Goal: Use online tool/utility: Use online tool/utility

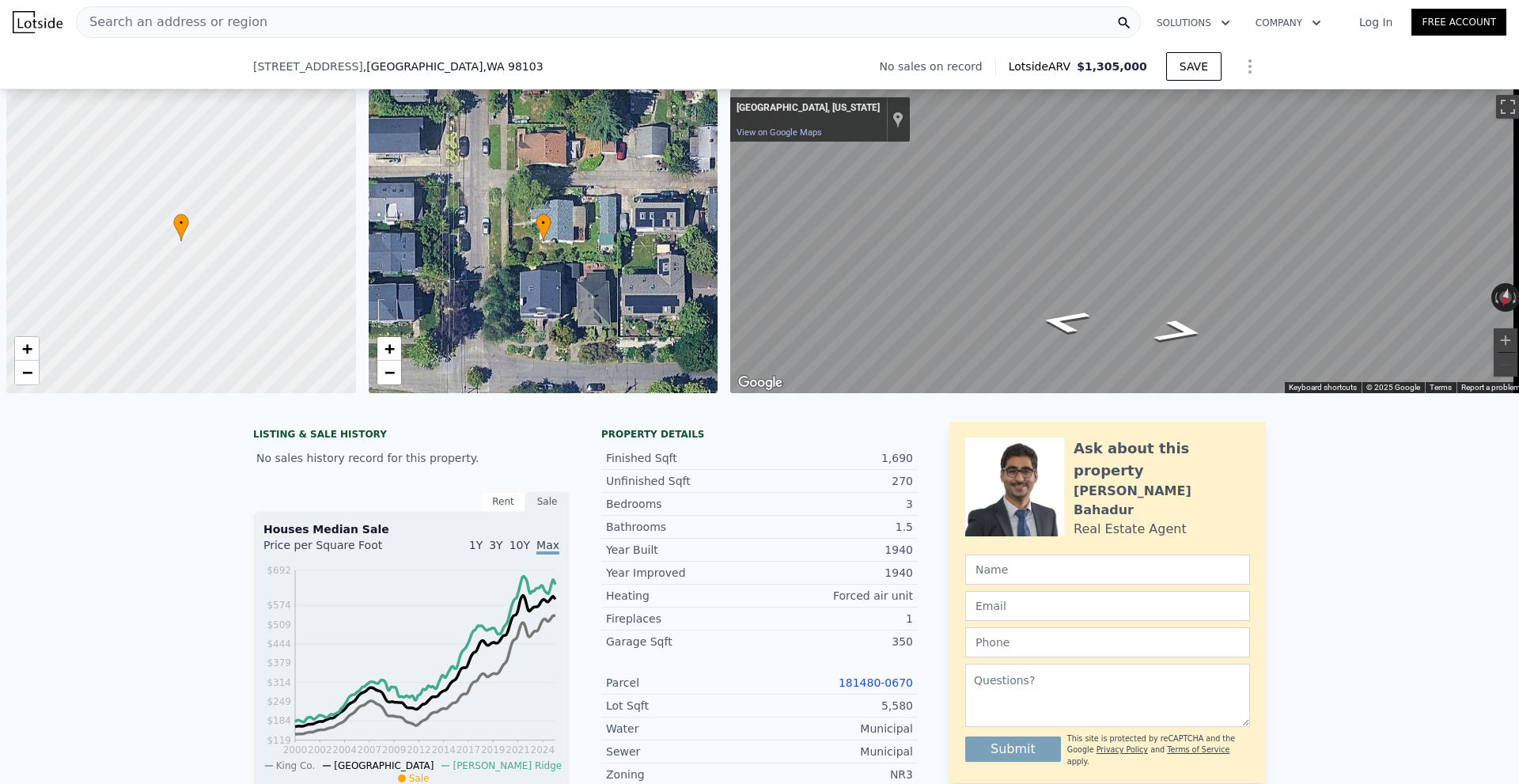
type input "$ 6,600,000"
type input "$ 4,946,140"
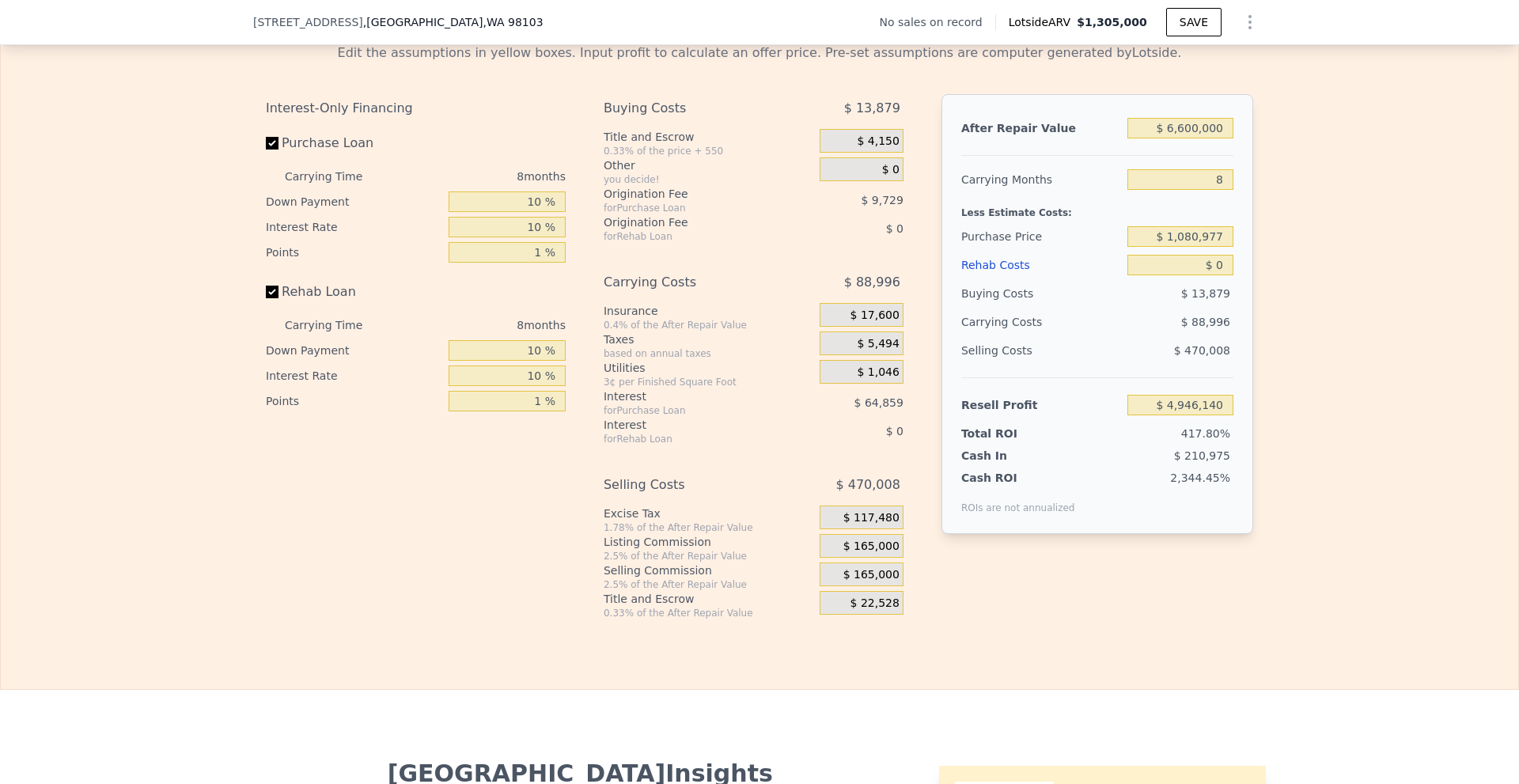
type input "$ 6,600,000"
click at [863, 553] on span "$ 165,000" at bounding box center [872, 547] width 56 height 14
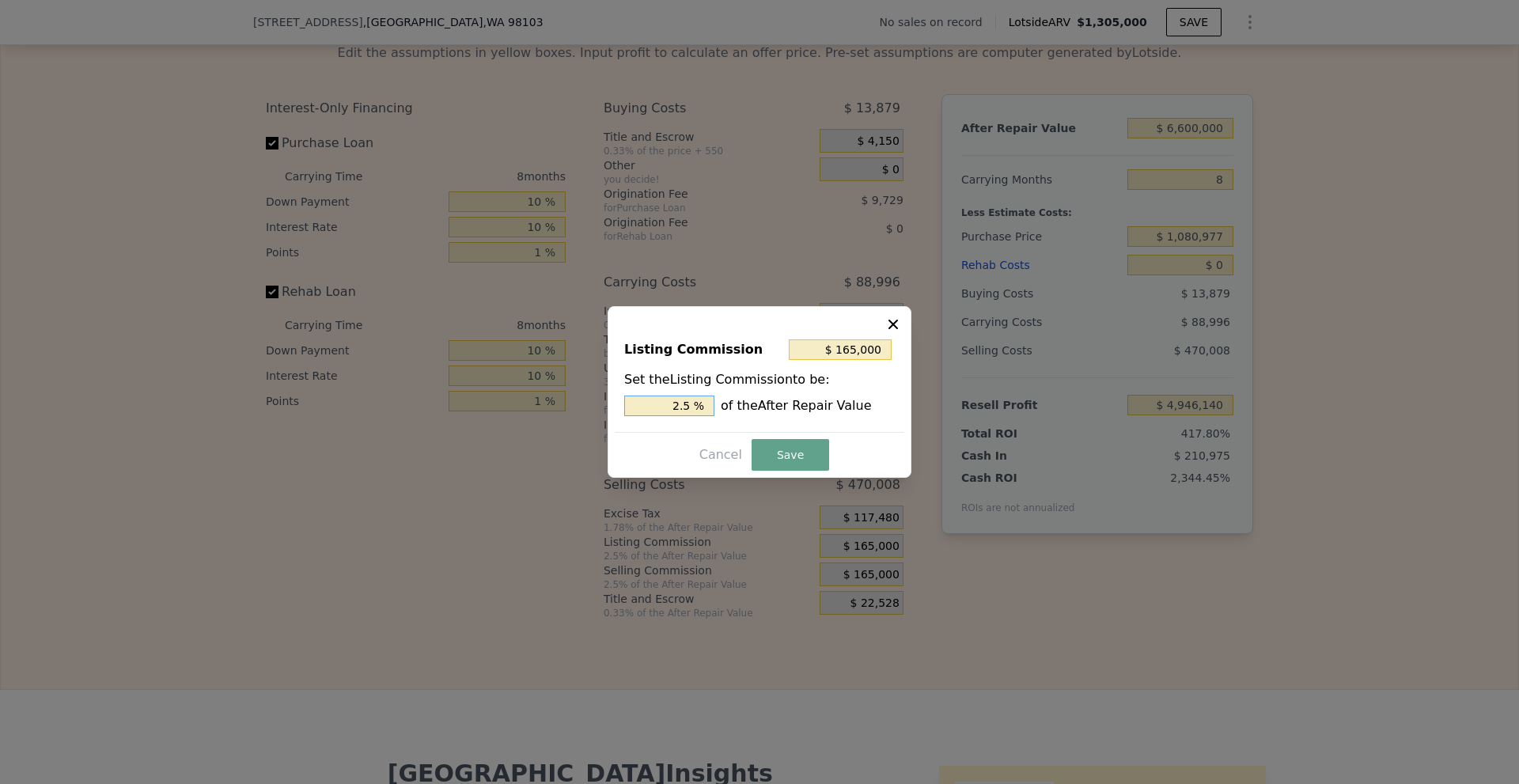
click at [682, 404] on input "2.5 %" at bounding box center [669, 406] width 90 height 21
type input "$ 99,000"
type input "1.5 %"
click at [789, 454] on button "Save" at bounding box center [791, 454] width 78 height 32
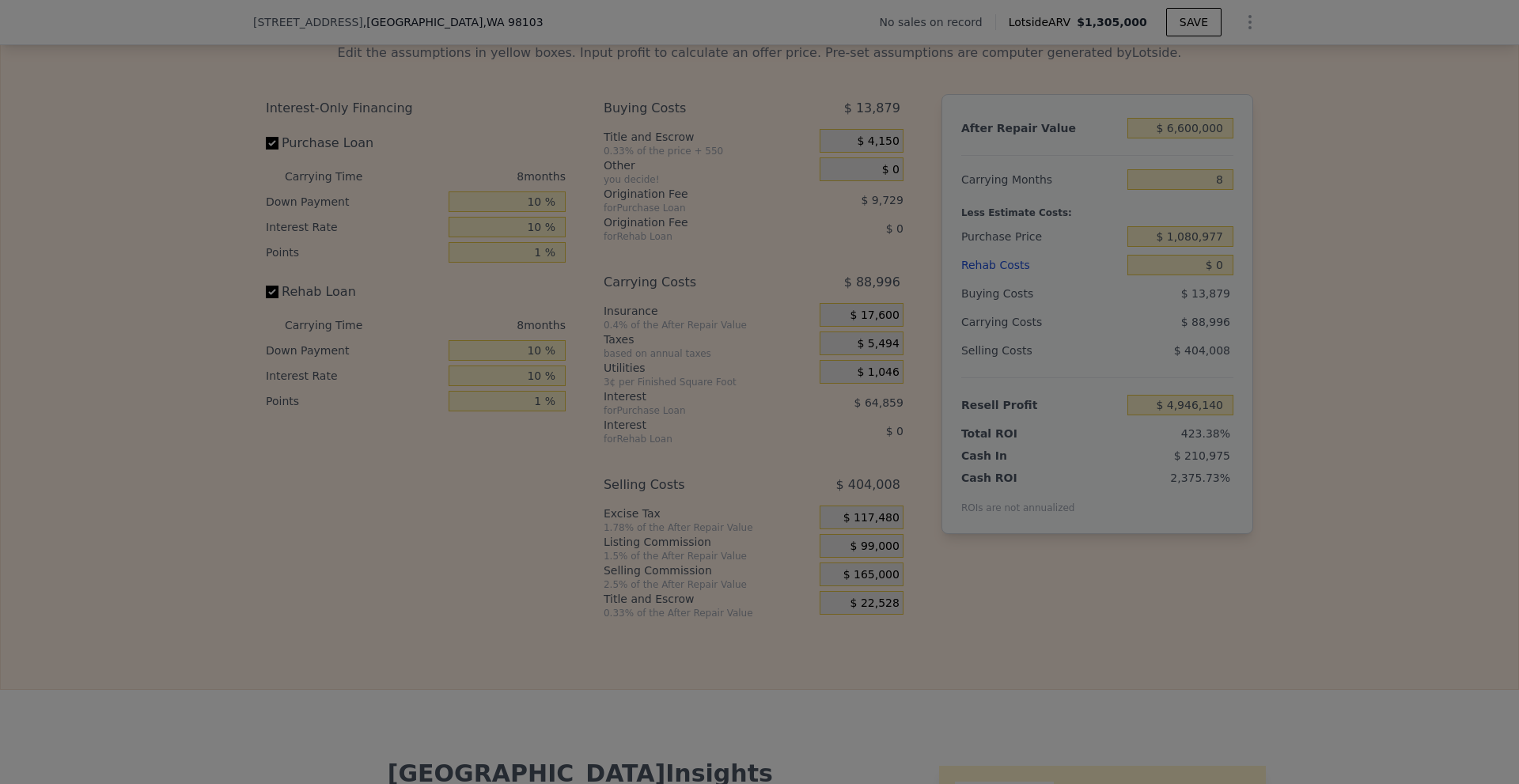
type input "$ 5,012,140"
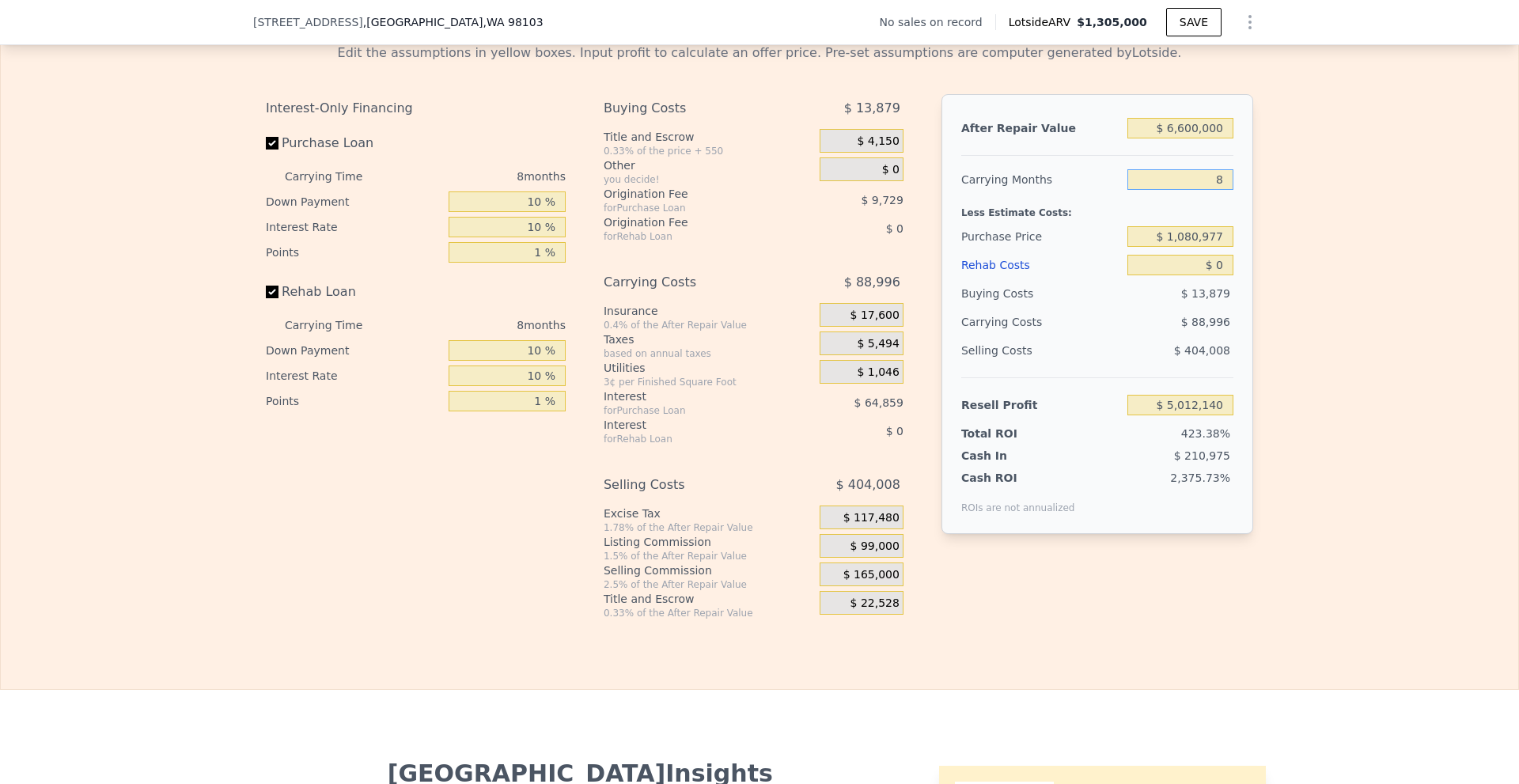
drag, startPoint x: 1210, startPoint y: 203, endPoint x: 1246, endPoint y: 202, distance: 36.0
click at [1246, 202] on div "After Repair Value $ 6,600,000 Carrying Months 8 Less Estimate Costs: Purchase …" at bounding box center [1097, 314] width 312 height 440
type input "24"
click at [1262, 224] on div "Edit the assumptions in yellow boxes. Input profit to calculate an offer price.…" at bounding box center [759, 324] width 1517 height 588
type input "$ 4,834,149"
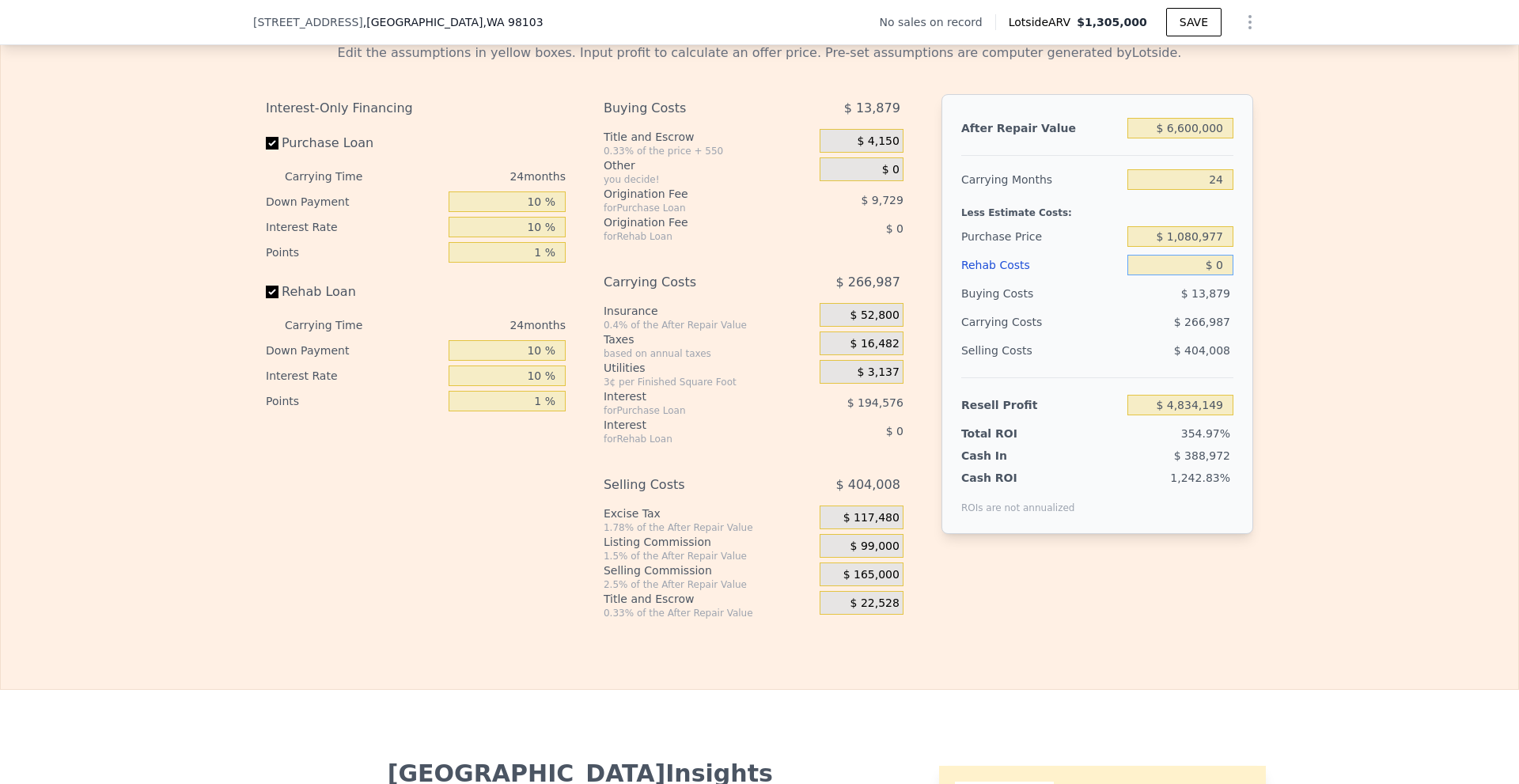
click at [1212, 275] on input "$ 0" at bounding box center [1181, 265] width 106 height 21
drag, startPoint x: 1172, startPoint y: 261, endPoint x: 1276, endPoint y: 264, distance: 104.0
click at [1276, 264] on div "Edit the assumptions in yellow boxes. Input profit to calculate an offer price.…" at bounding box center [759, 324] width 1517 height 588
type input "$ 1,000,000"
click at [1276, 264] on div "Edit the assumptions in yellow boxes. Input profit to calculate an offer price.…" at bounding box center [759, 324] width 1517 height 588
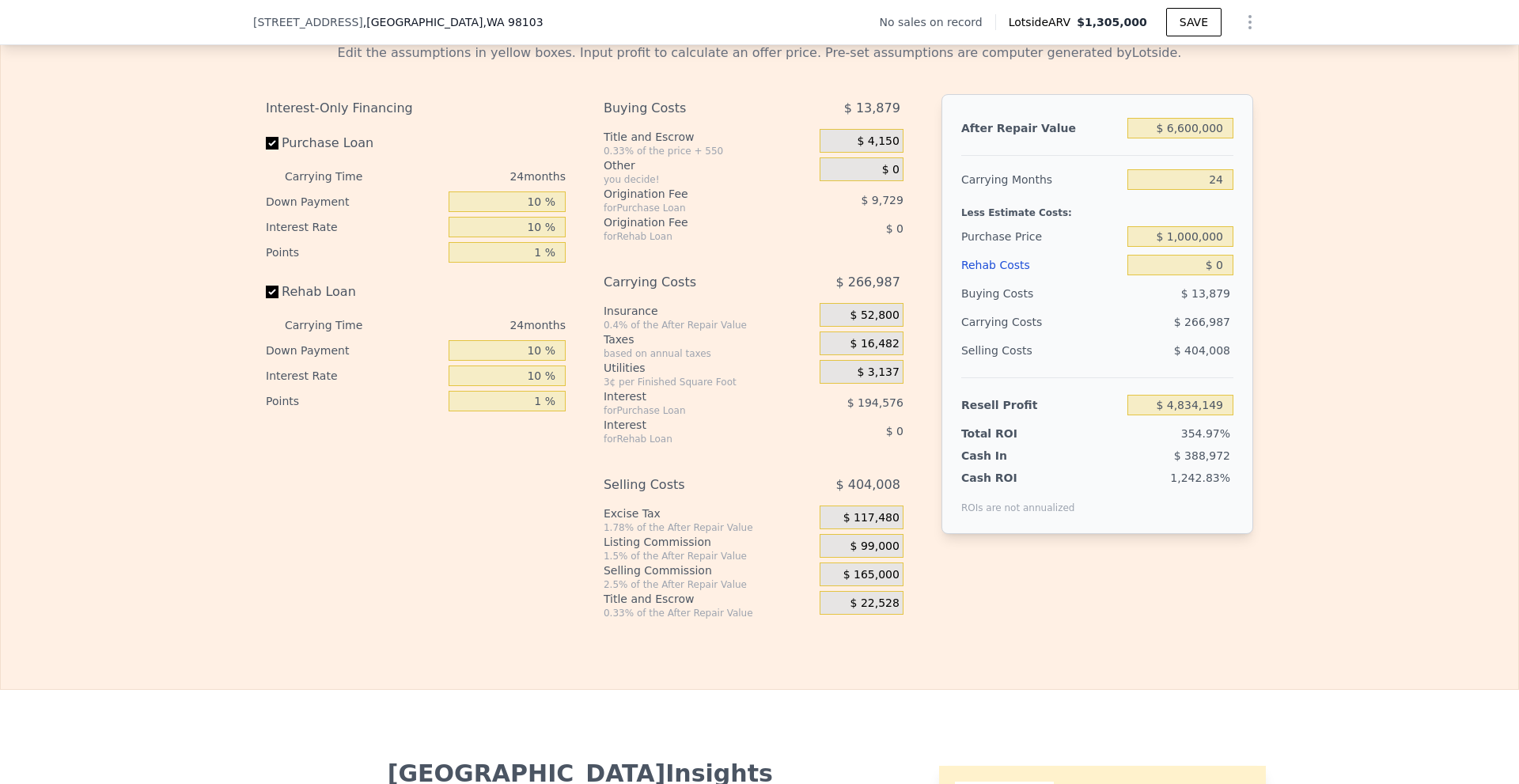
type input "$ 4,930,693"
click at [1212, 275] on input "$ 0" at bounding box center [1181, 265] width 106 height 21
type input "$ 1,305,000"
type input "8"
type input "$ 29,998"
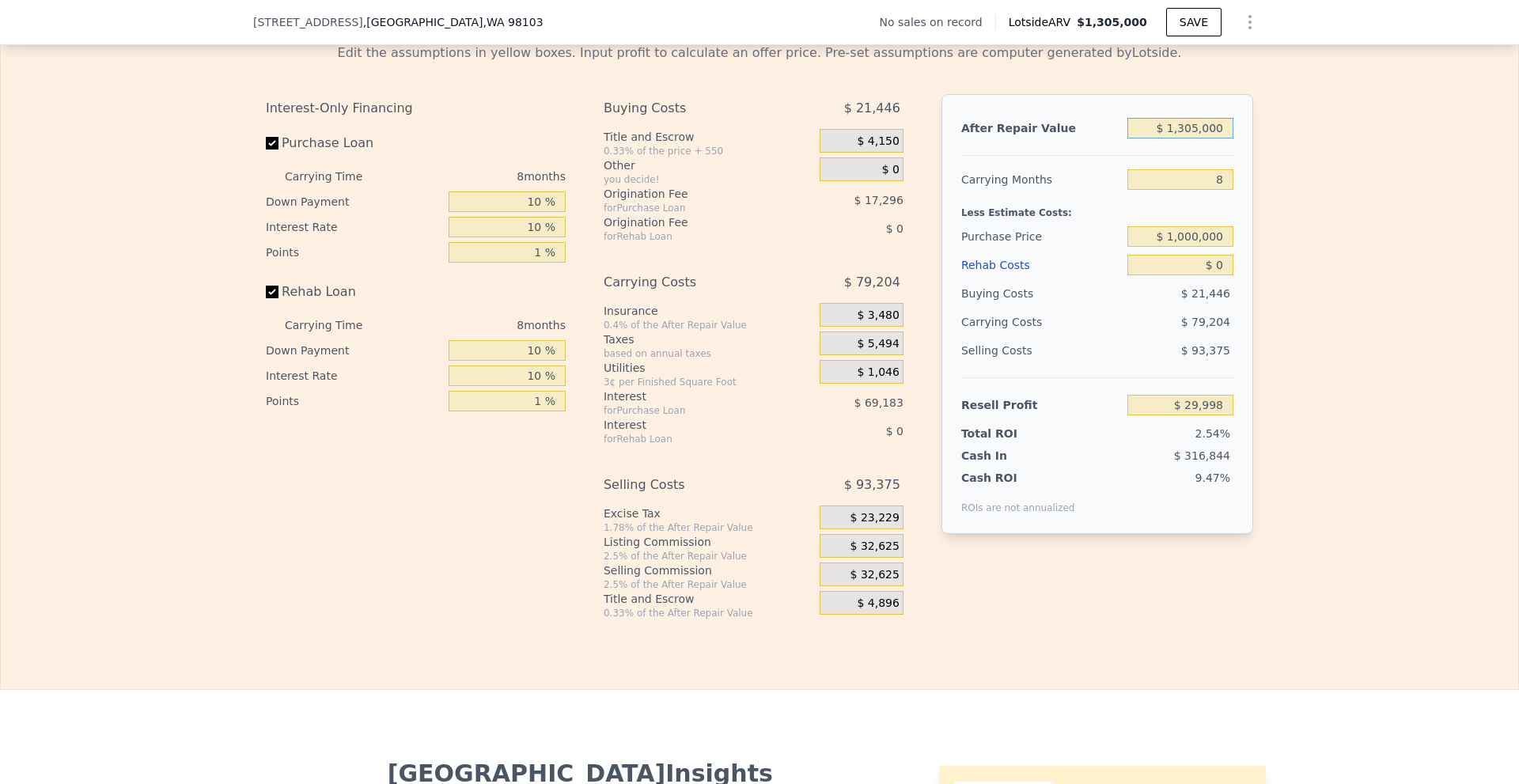
drag, startPoint x: 1171, startPoint y: 148, endPoint x: 1365, endPoint y: 170, distance: 195.2
click at [1365, 169] on div "Edit the assumptions in yellow boxes. Input profit to calculate an offer price.…" at bounding box center [759, 324] width 1517 height 588
type input "$ 6,600,000"
type input "$ 4,934,245"
type input "$ 6,600,000"
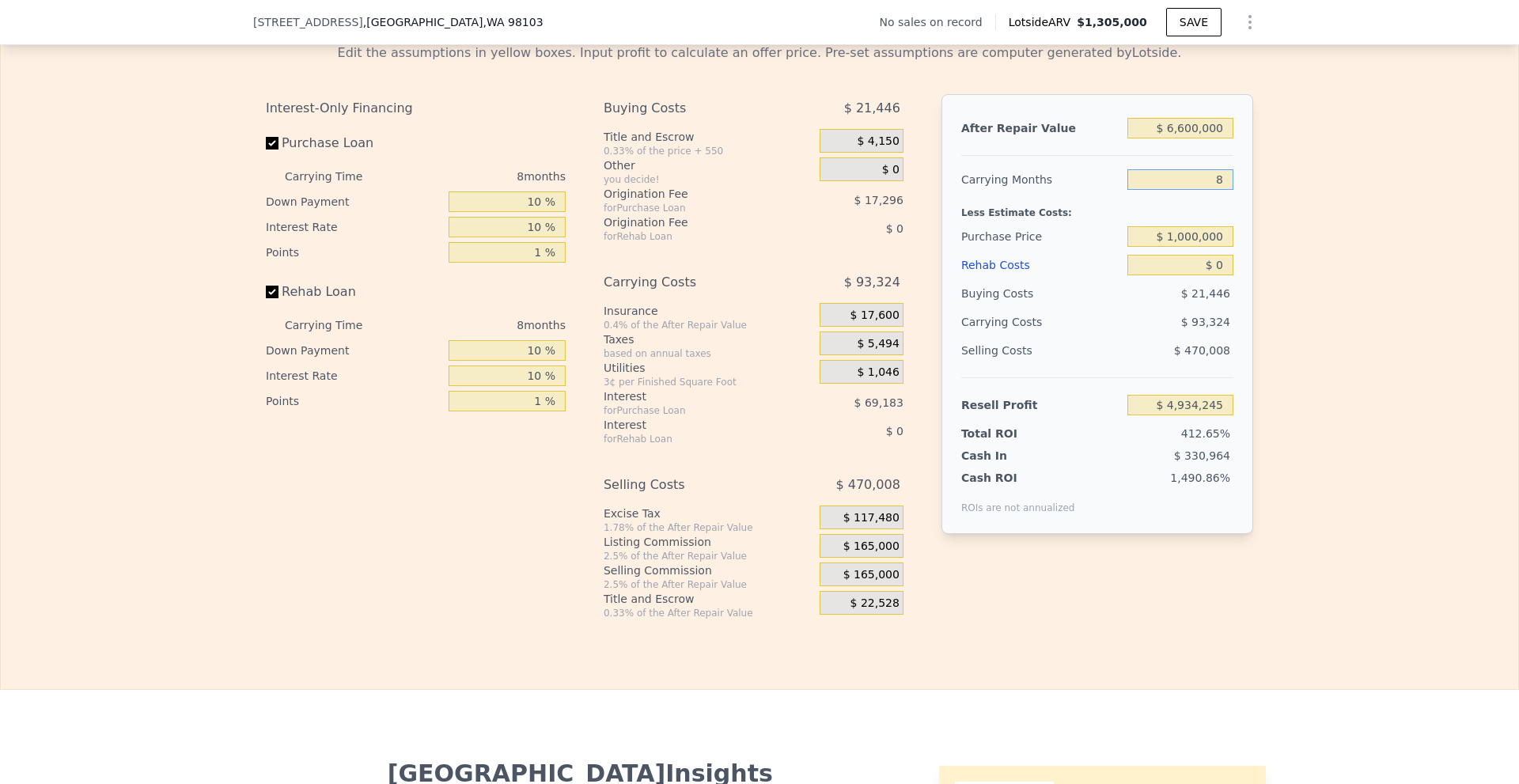
drag, startPoint x: 1210, startPoint y: 203, endPoint x: 1244, endPoint y: 204, distance: 34.0
click at [1244, 204] on div "After Repair Value $ 6,600,000 Carrying Months 8 Less Estimate Costs: Purchase …" at bounding box center [1097, 314] width 312 height 440
type input "24"
click at [1380, 237] on div "Edit the assumptions in yellow boxes. Input profit to calculate an offer price.…" at bounding box center [759, 324] width 1517 height 588
type input "$ 4,747,598"
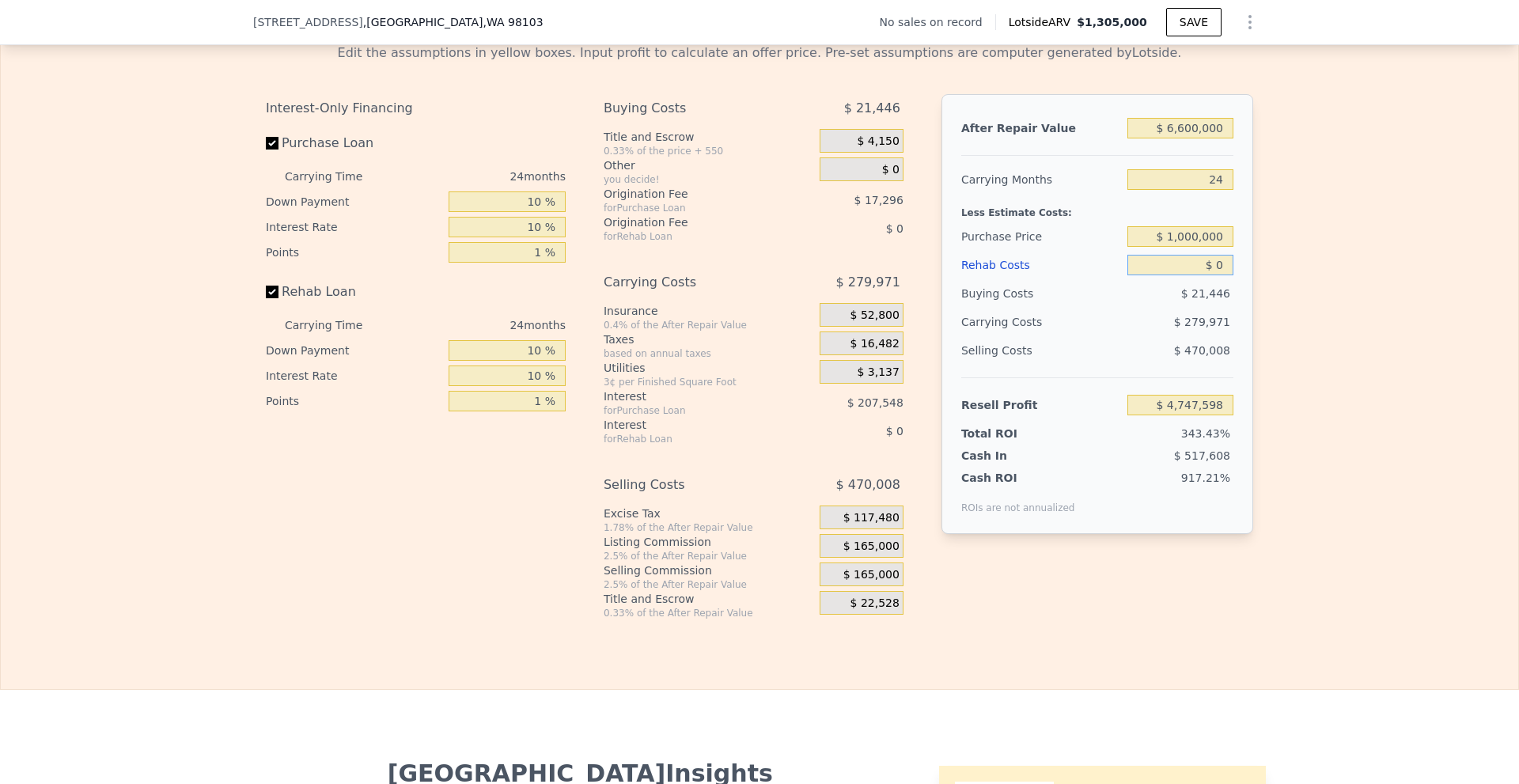
drag, startPoint x: 1212, startPoint y: 287, endPoint x: 1249, endPoint y: 287, distance: 37.0
click at [1247, 287] on div "After Repair Value $ 6,600,000 Carrying Months 24 Less Estimate Costs: Purchase…" at bounding box center [1097, 314] width 312 height 440
type input "$ 6"
type input "$ 4,747,592"
type input "$ 60"
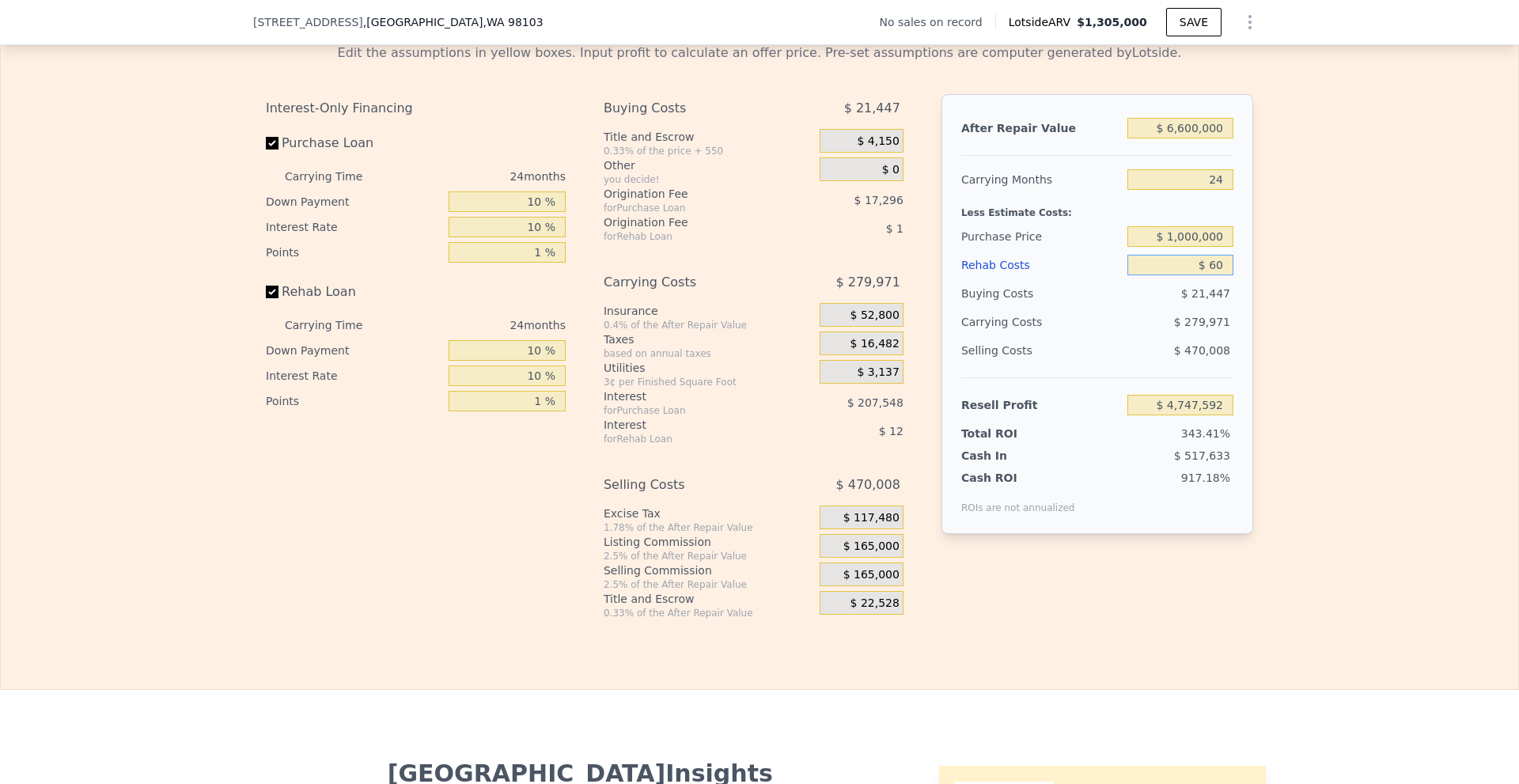
type input "$ 4,747,537"
type input "$ 6,045,600"
type input "-$ 2,555,492"
type input "$ 6,045,600"
click at [1320, 350] on div "Edit the assumptions in yellow boxes. Input profit to calculate an offer price.…" at bounding box center [759, 324] width 1517 height 588
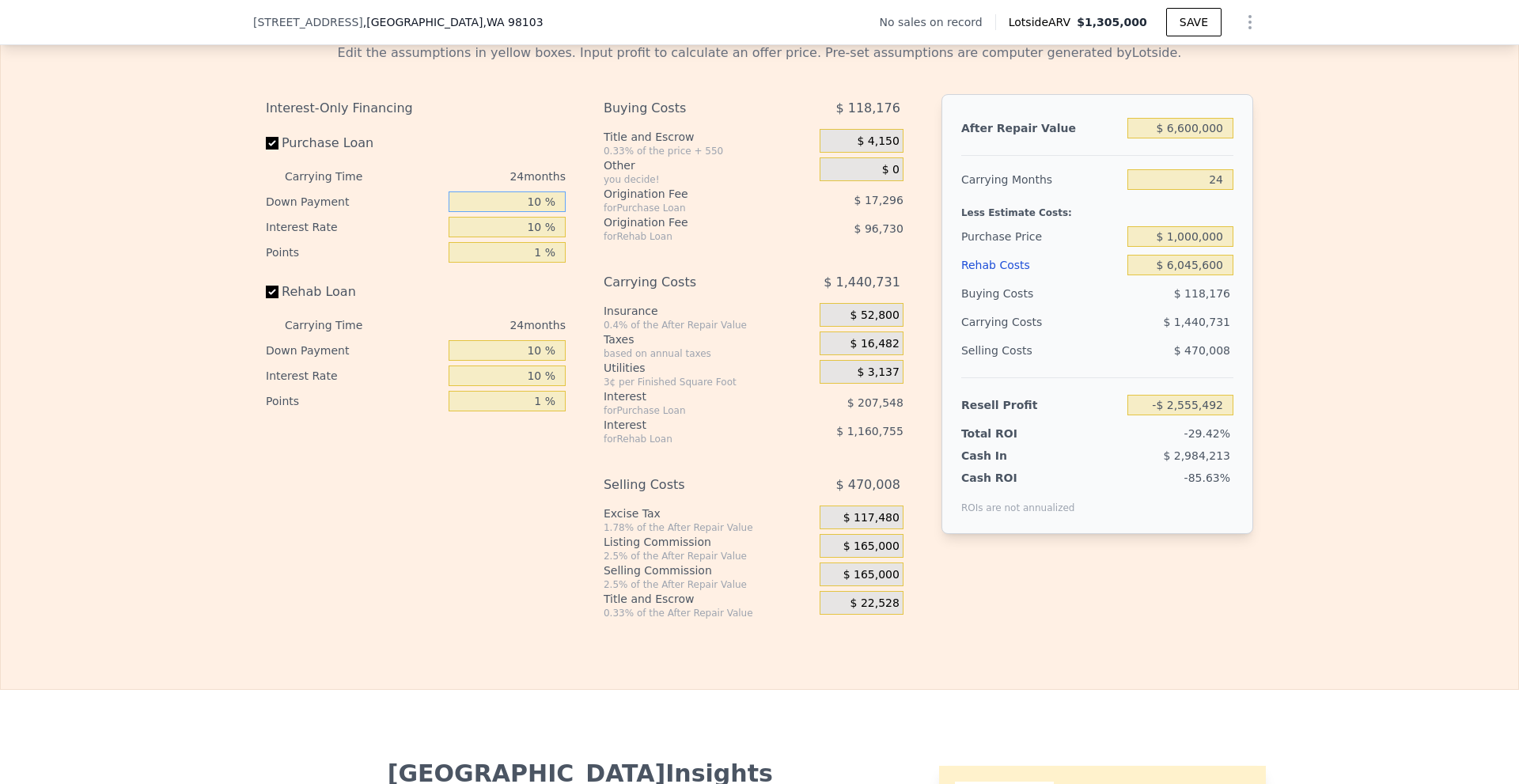
click at [526, 212] on input "10 %" at bounding box center [508, 201] width 117 height 21
drag, startPoint x: 520, startPoint y: 373, endPoint x: 536, endPoint y: 375, distance: 16.1
click at [536, 360] on input "10 %" at bounding box center [508, 350] width 117 height 21
type input "3 %"
type input "-$ 2,822,695"
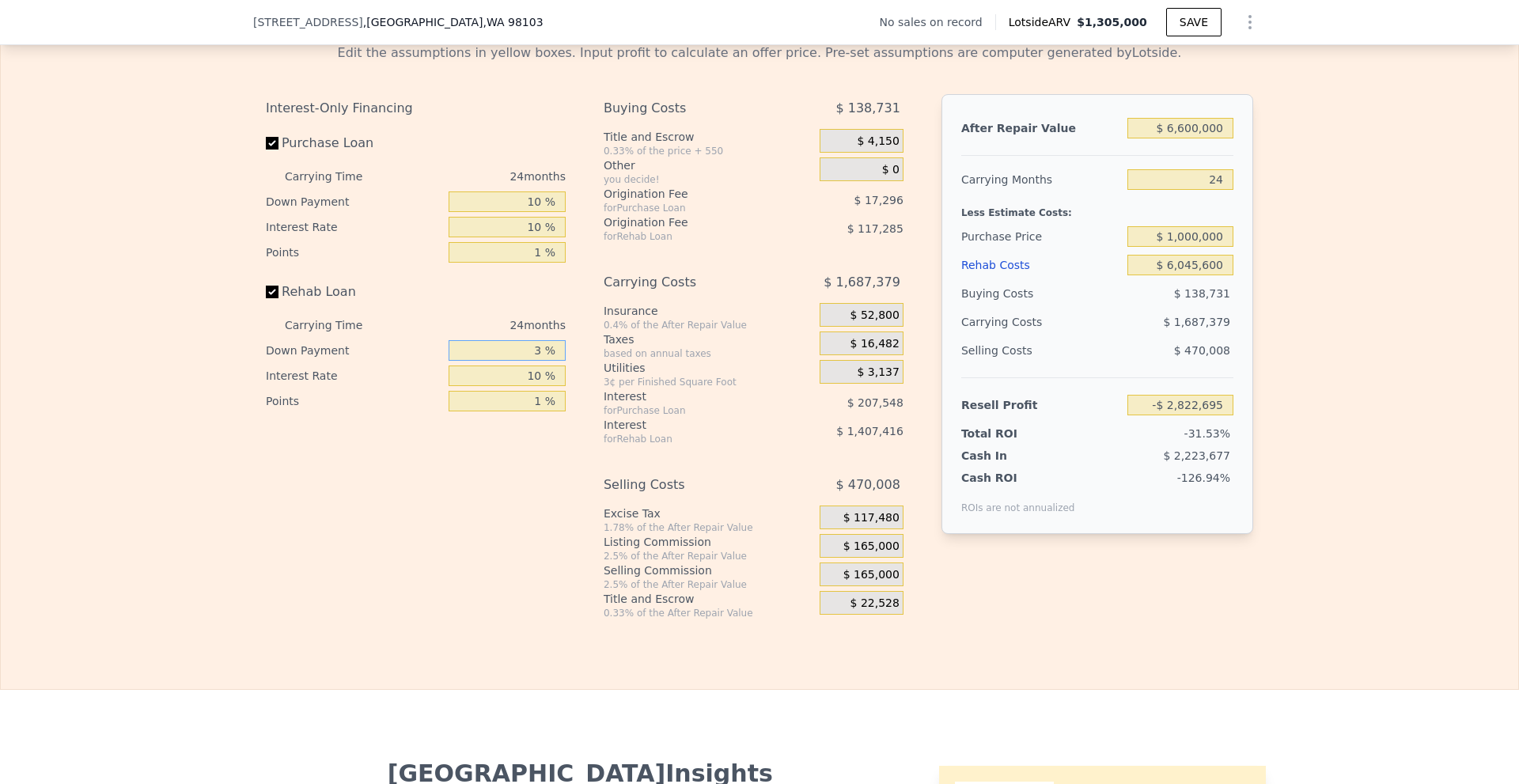
type input "3 %"
click at [536, 386] on input "10 %" at bounding box center [508, 375] width 117 height 21
type input "3 %"
type input "-$ 1,767,151"
type input "3 %"
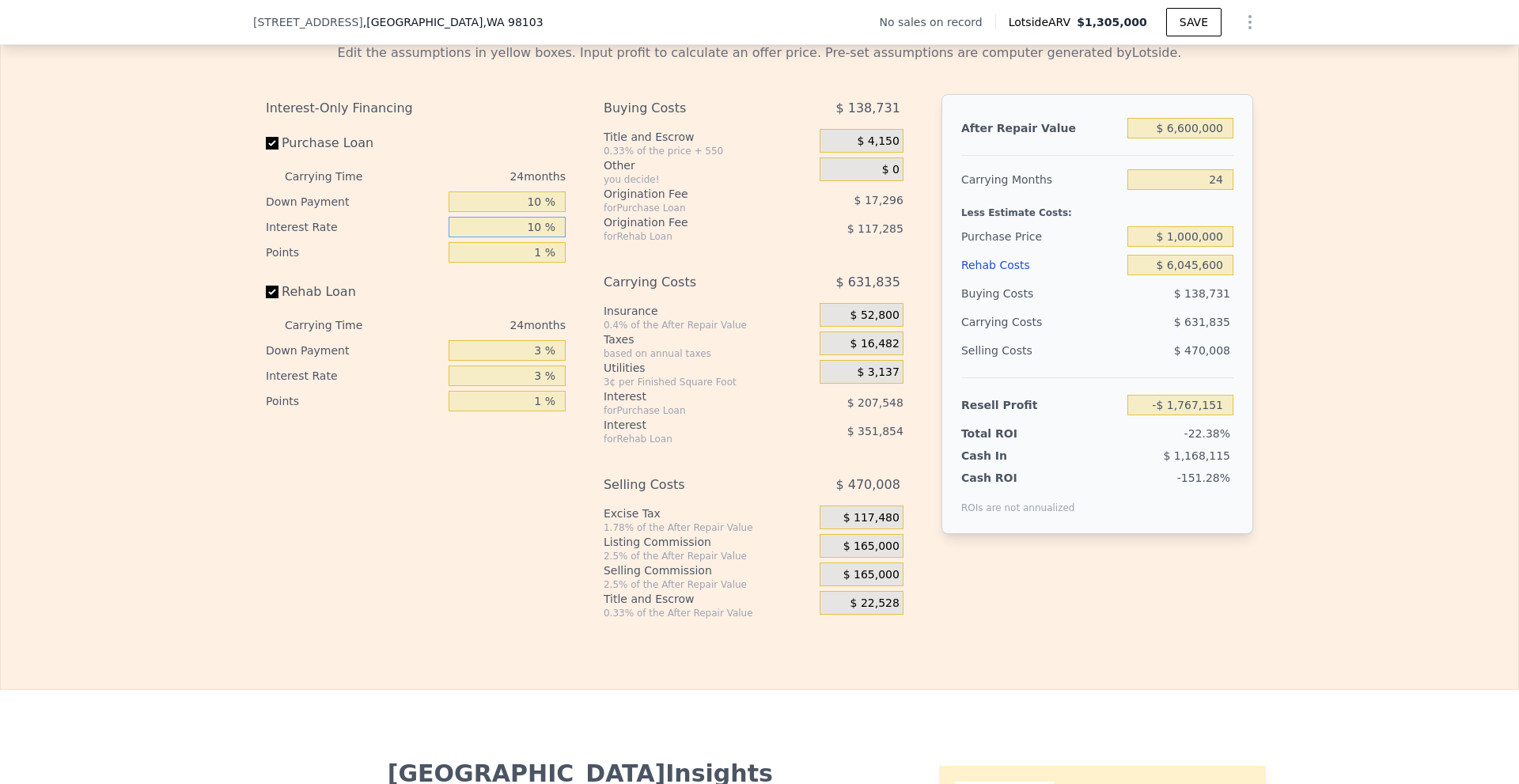
click at [535, 237] on input "10 %" at bounding box center [508, 226] width 117 height 21
click at [881, 553] on span "$ 165,000" at bounding box center [872, 547] width 56 height 14
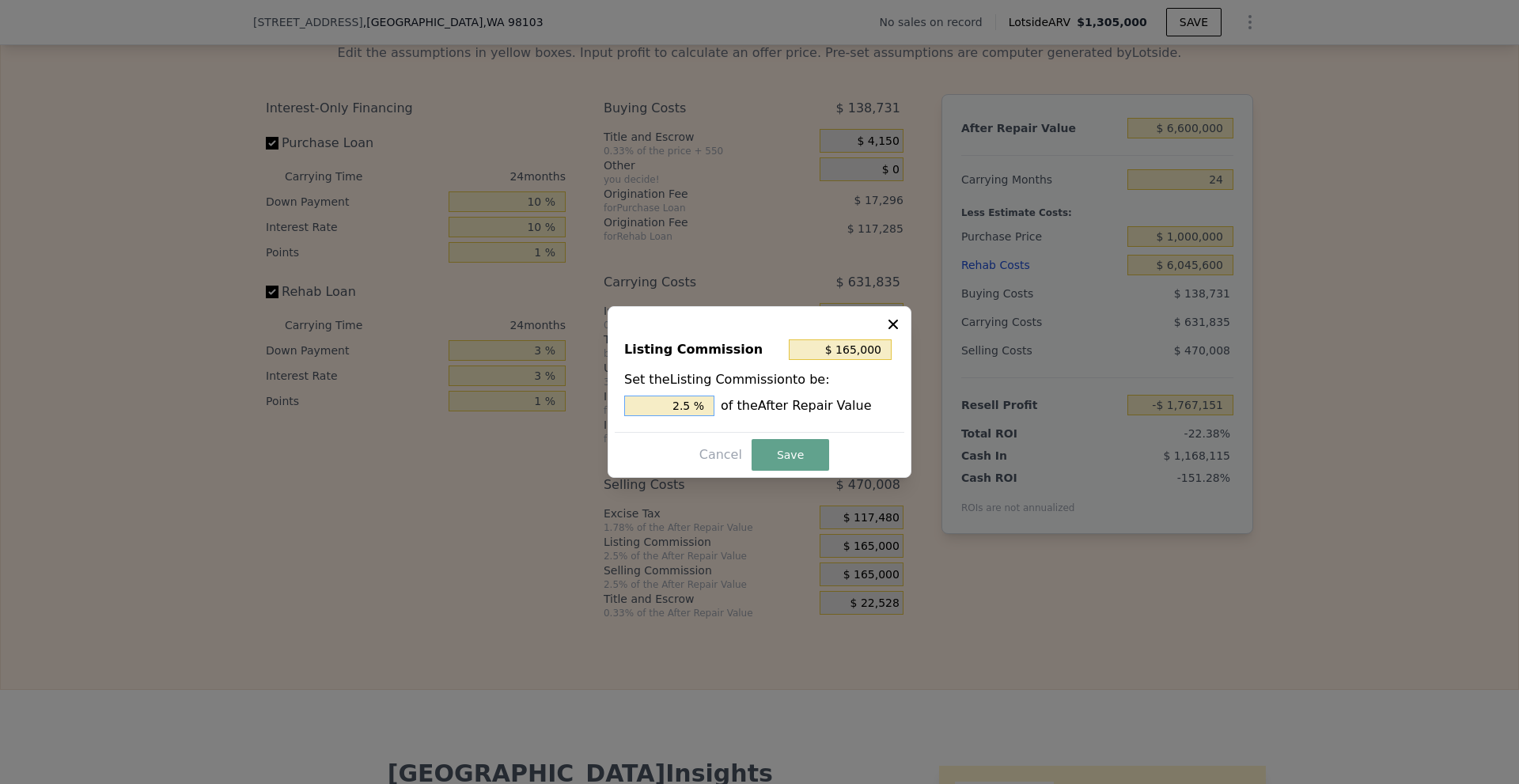
click at [682, 404] on input "2.5 %" at bounding box center [669, 406] width 90 height 21
type input "$ 99,000"
type input "1.5 %"
click at [785, 455] on button "Save" at bounding box center [791, 454] width 78 height 32
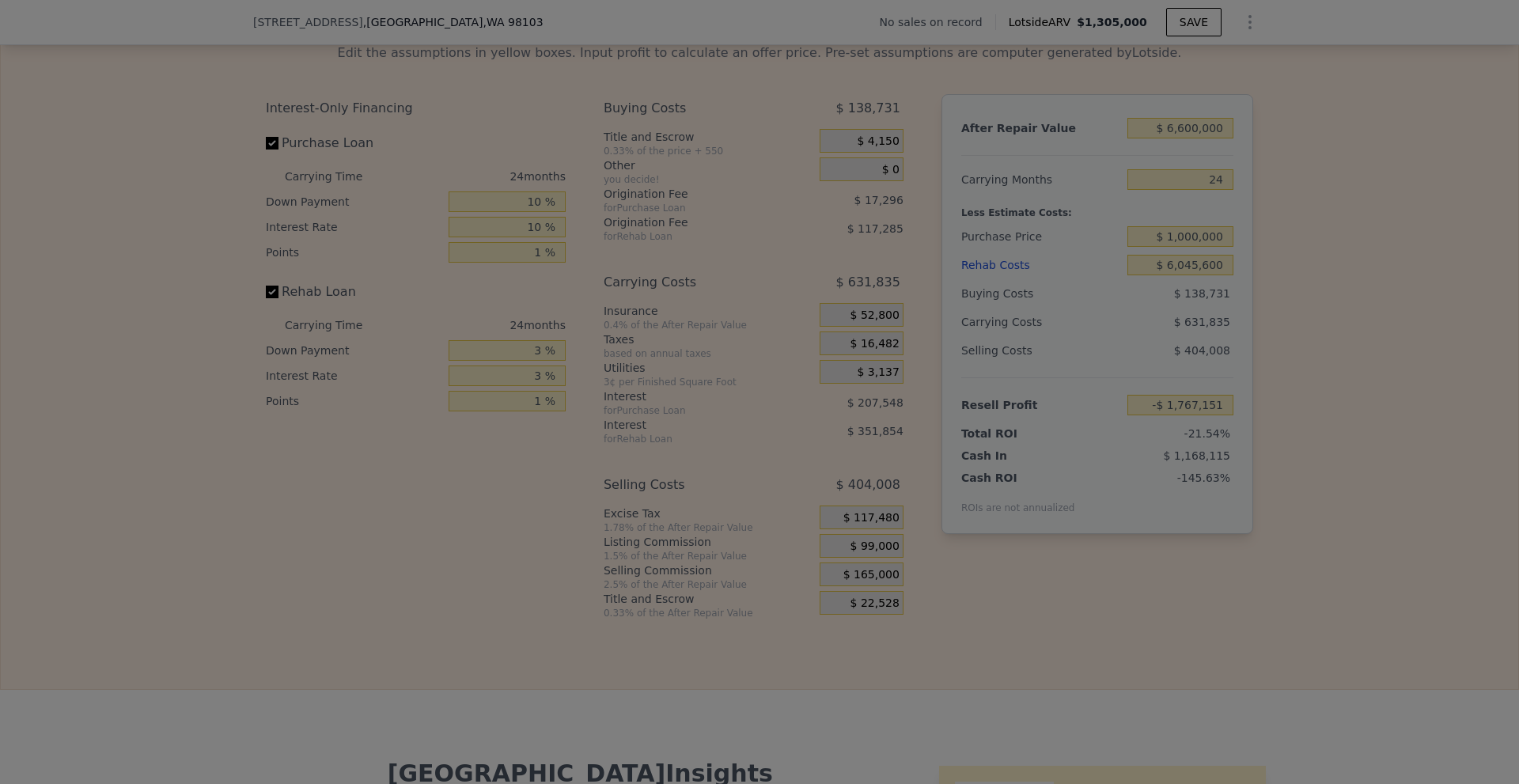
type input "-$ 1,701,151"
click at [1297, 296] on div at bounding box center [759, 392] width 1519 height 784
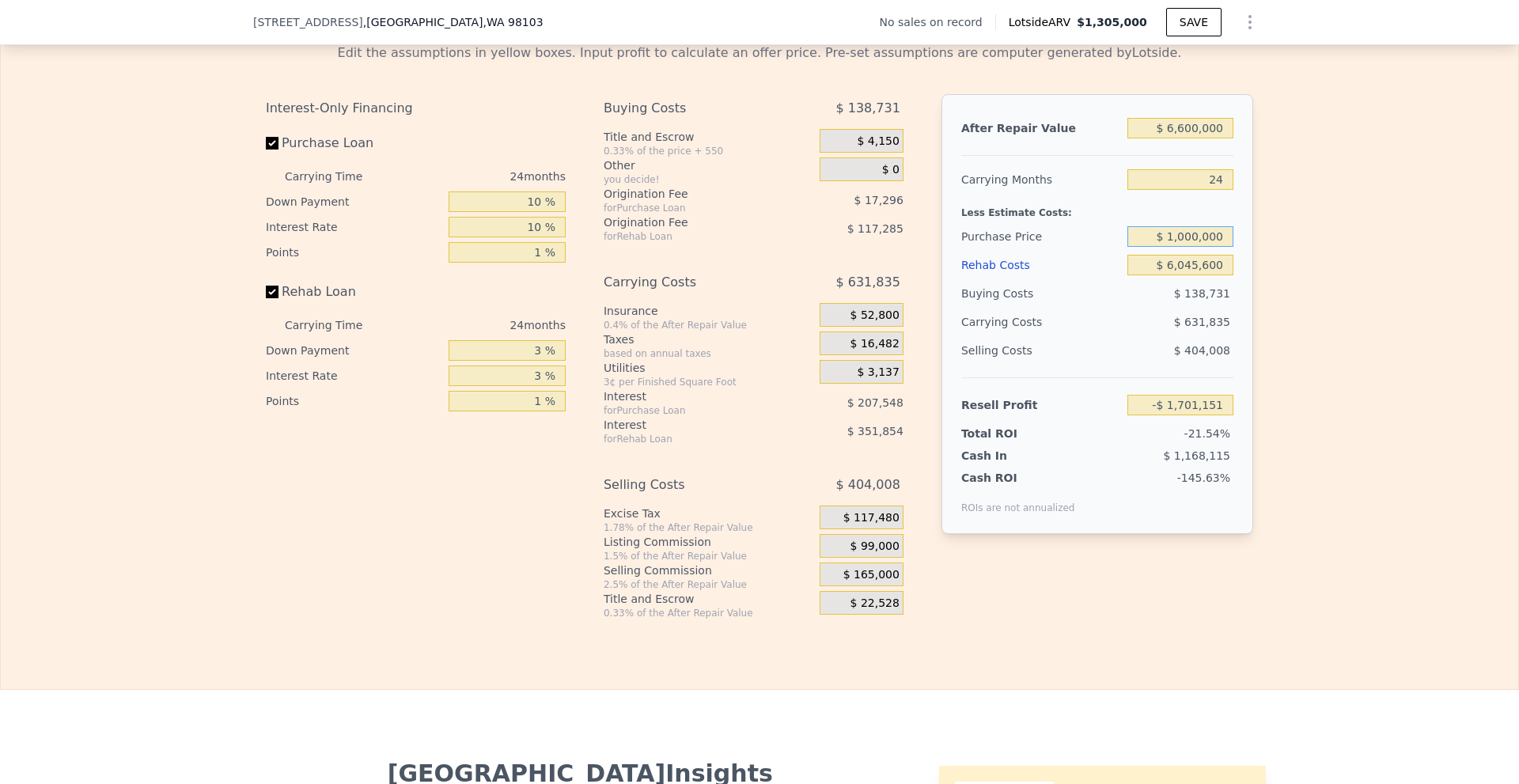
drag, startPoint x: 1171, startPoint y: 261, endPoint x: 1249, endPoint y: 261, distance: 78.0
click at [1249, 261] on div "Edit the assumptions in yellow boxes. Input profit to calculate an offer price.…" at bounding box center [759, 324] width 1012 height 588
type input "$ 500,000"
click at [1273, 255] on div "Edit the assumptions in yellow boxes. Input profit to calculate an offer price.…" at bounding box center [759, 324] width 1517 height 588
type input "-$ 997,391"
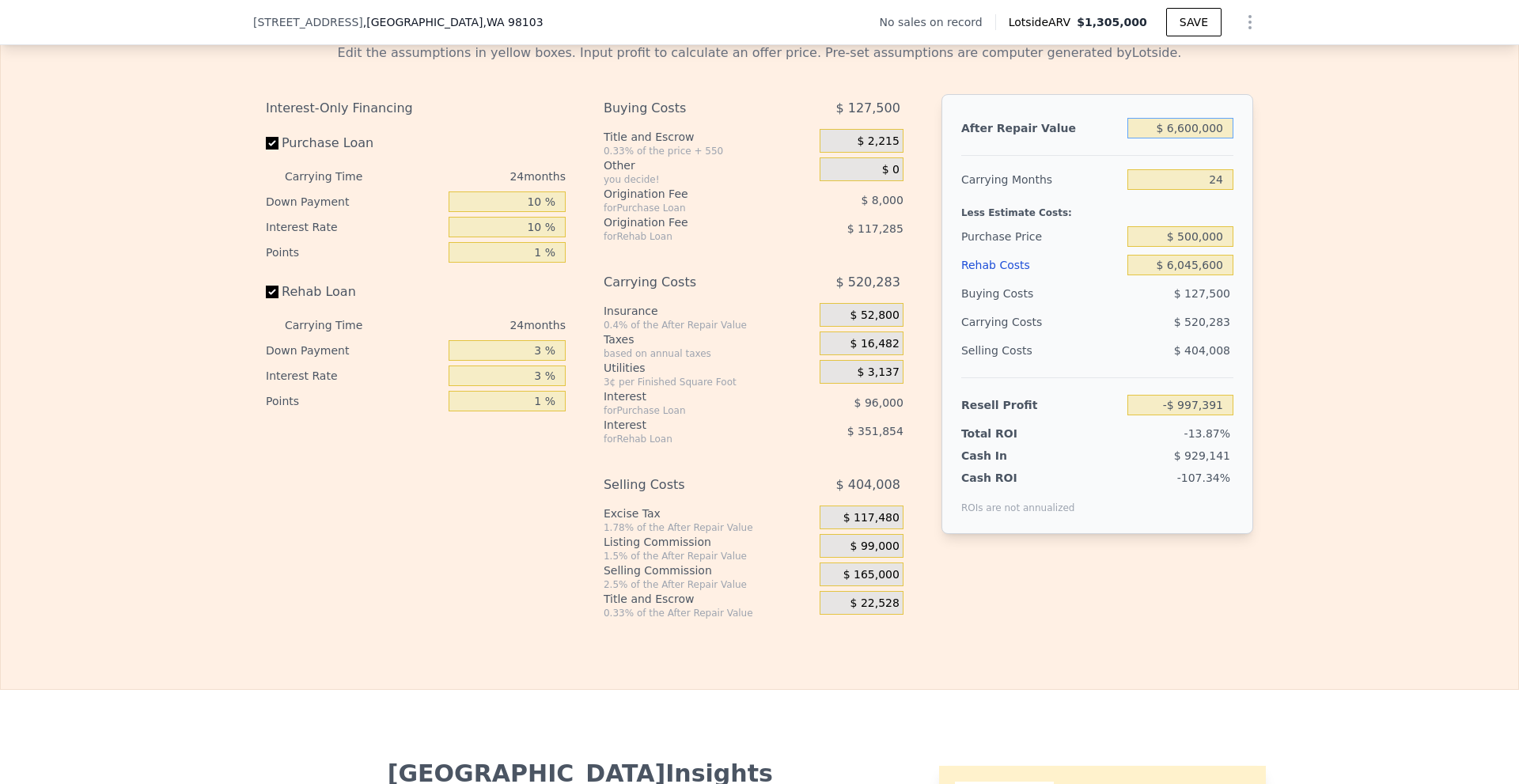
drag, startPoint x: 1170, startPoint y: 151, endPoint x: 1298, endPoint y: 162, distance: 128.5
click at [1298, 162] on div "Edit the assumptions in yellow boxes. Input profit to calculate an offer price.…" at bounding box center [759, 324] width 1517 height 588
type input "$ 7,500,000"
type input "-$ 159,608"
type input "$ 7,500,000"
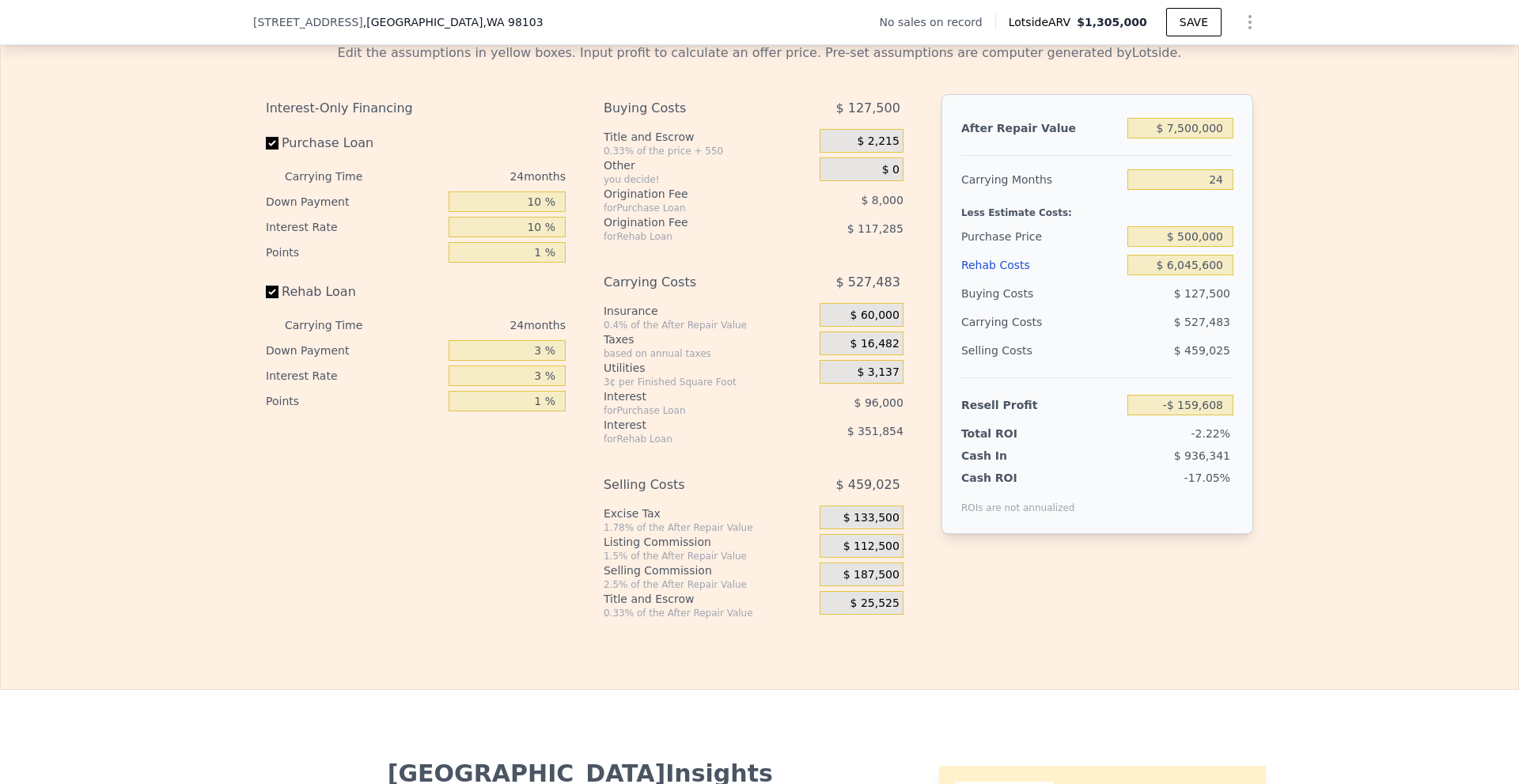
click at [1299, 163] on div "Edit the assumptions in yellow boxes. Input profit to calculate an offer price.…" at bounding box center [759, 324] width 1517 height 588
drag, startPoint x: 1172, startPoint y: 293, endPoint x: 1273, endPoint y: 293, distance: 101.0
click at [1273, 293] on div "Edit the assumptions in yellow boxes. Input profit to calculate an offer price.…" at bounding box center [759, 324] width 1517 height 588
type input "$ 5,500,000"
type input "$ 428,329"
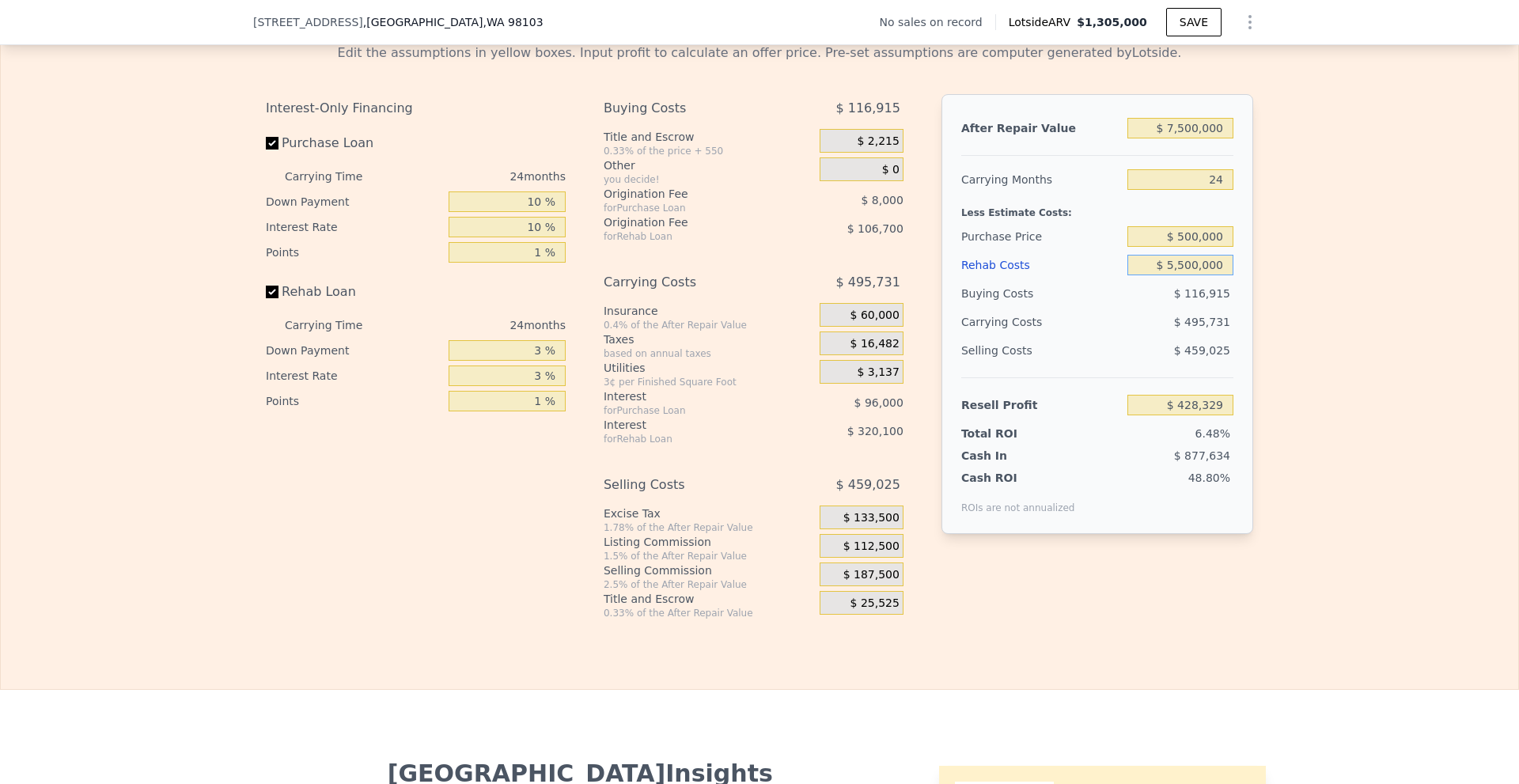
type input "$ 5,500,000"
click at [1269, 290] on div "Edit the assumptions in yellow boxes. Input profit to calculate an offer price.…" at bounding box center [759, 324] width 1517 height 588
click at [1183, 275] on input "$ 5,500,000" at bounding box center [1181, 265] width 106 height 21
click at [1330, 348] on div "Edit the assumptions in yellow boxes. Input profit to calculate an offer price.…" at bounding box center [759, 324] width 1517 height 588
drag, startPoint x: 1170, startPoint y: 151, endPoint x: 1186, endPoint y: 150, distance: 16.0
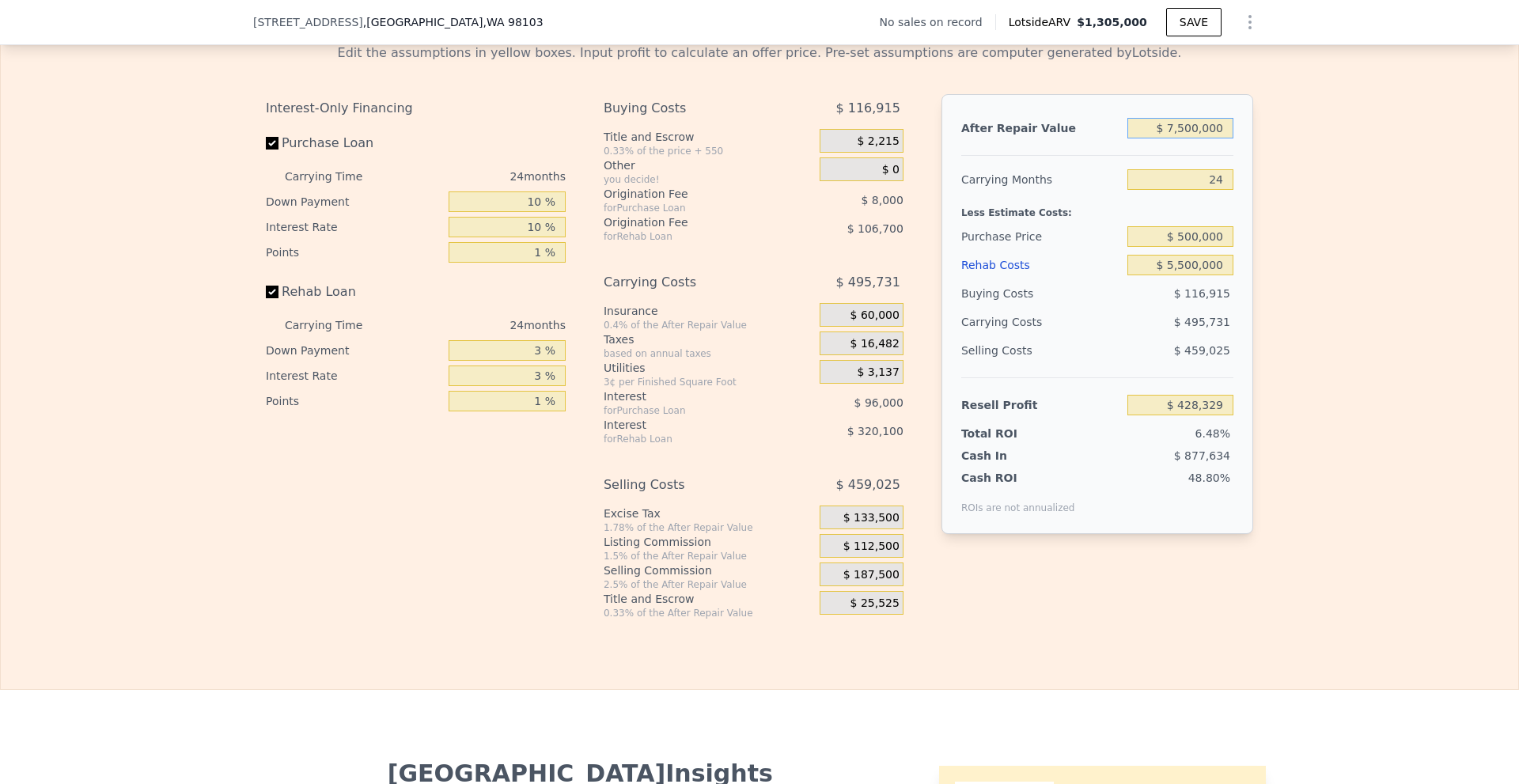
click at [1186, 139] on input "$ 7,500,000" at bounding box center [1181, 128] width 106 height 21
click at [1180, 139] on input "$ 7,500,000" at bounding box center [1181, 128] width 106 height 21
type input "$ 7,700,000"
click at [1290, 250] on div "Edit the assumptions in yellow boxes. Input profit to calculate an offer price.…" at bounding box center [759, 324] width 1517 height 588
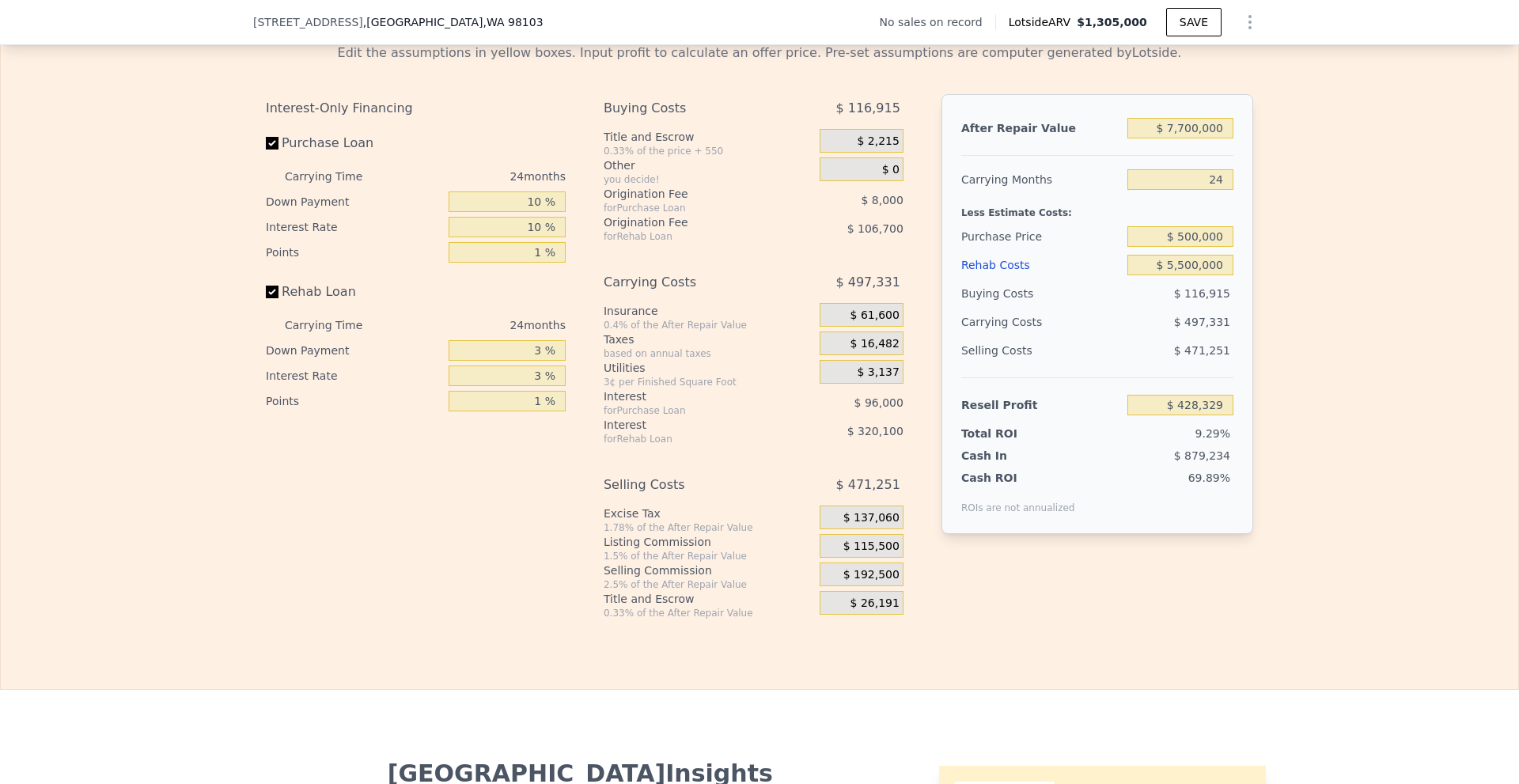
type input "$ 614,503"
drag, startPoint x: 1171, startPoint y: 287, endPoint x: 1307, endPoint y: 300, distance: 136.6
click at [1307, 300] on div "Edit the assumptions in yellow boxes. Input profit to calculate an offer price.…" at bounding box center [759, 324] width 1517 height 588
type input "$ 59"
type input "$ 6,541,255"
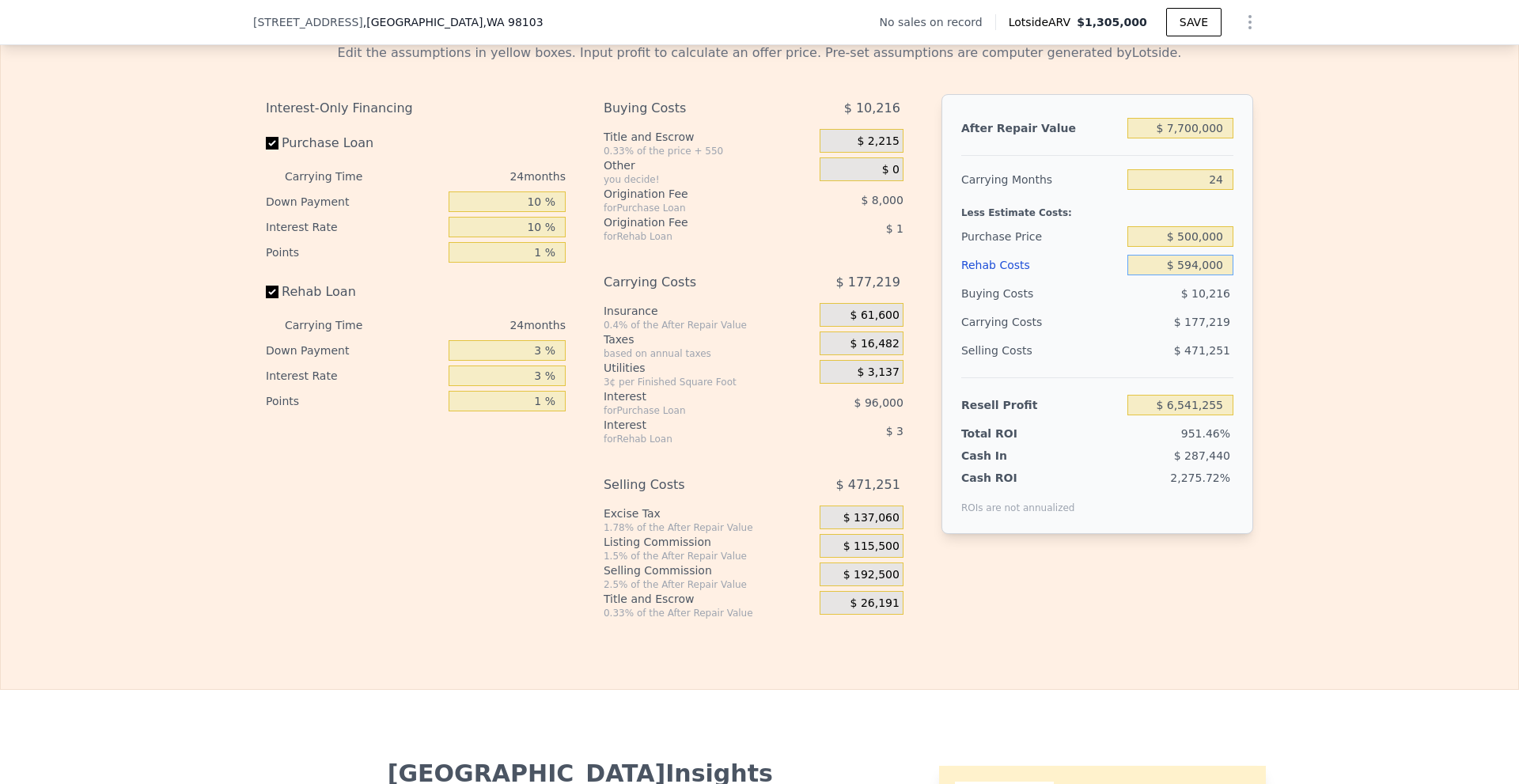
type input "$ 5,940,000"
type input "$ 140,359"
type input "$ 5,940,000"
click at [1305, 281] on div "Edit the assumptions in yellow boxes. Input profit to calculate an offer price.…" at bounding box center [759, 324] width 1517 height 588
drag, startPoint x: 1203, startPoint y: 198, endPoint x: 1263, endPoint y: 202, distance: 60.1
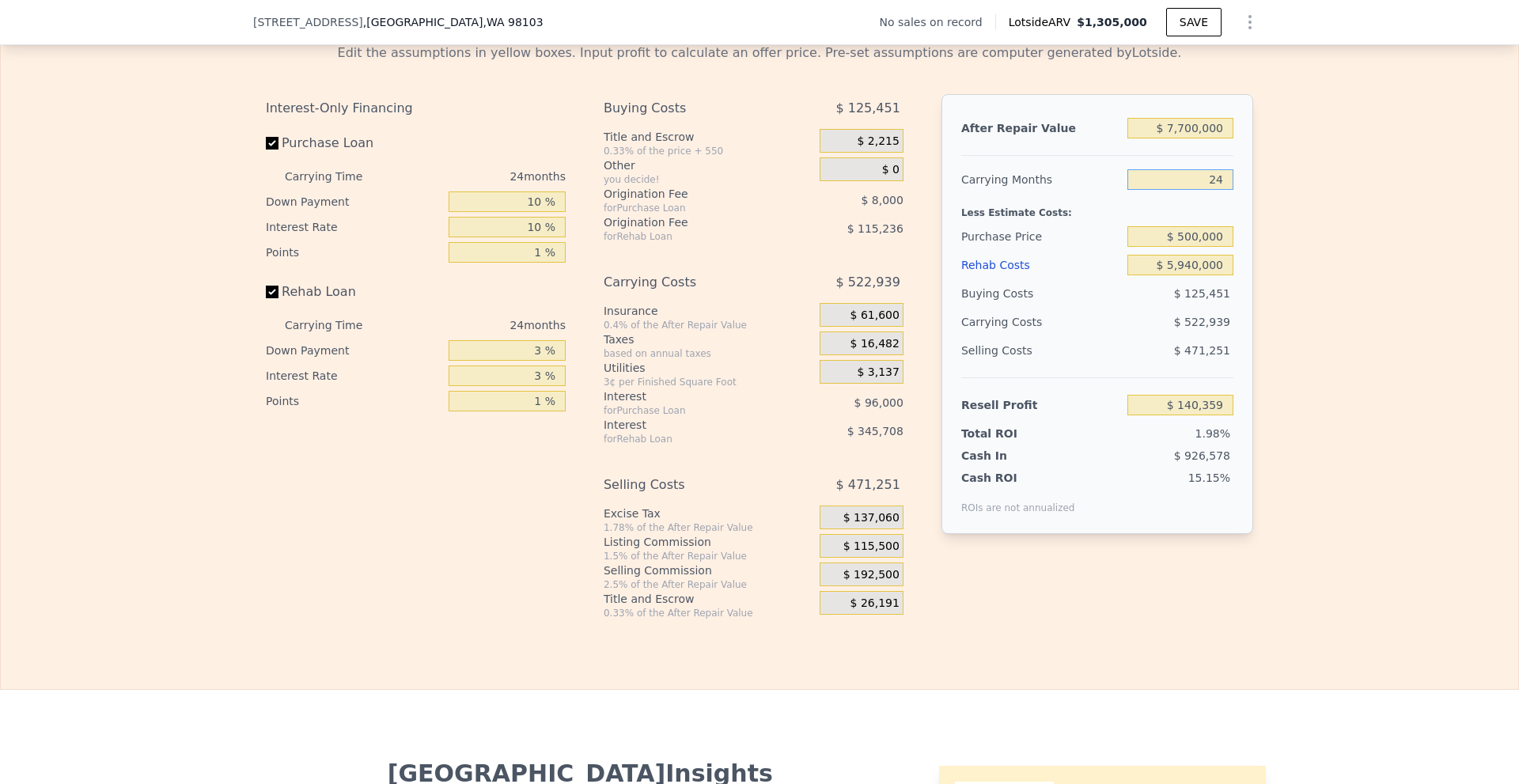
click at [1250, 202] on div "Edit the assumptions in yellow boxes. Input profit to calculate an offer price.…" at bounding box center [759, 324] width 1012 height 588
click at [1263, 202] on div "Edit the assumptions in yellow boxes. Input profit to calculate an offer price.…" at bounding box center [759, 324] width 1517 height 588
click at [1373, 269] on div "Edit the assumptions in yellow boxes. Input profit to calculate an offer price.…" at bounding box center [759, 324] width 1517 height 588
drag, startPoint x: 1197, startPoint y: 196, endPoint x: 1249, endPoint y: 204, distance: 52.6
click at [1249, 204] on div "Edit the assumptions in yellow boxes. Input profit to calculate an offer price.…" at bounding box center [759, 324] width 1012 height 588
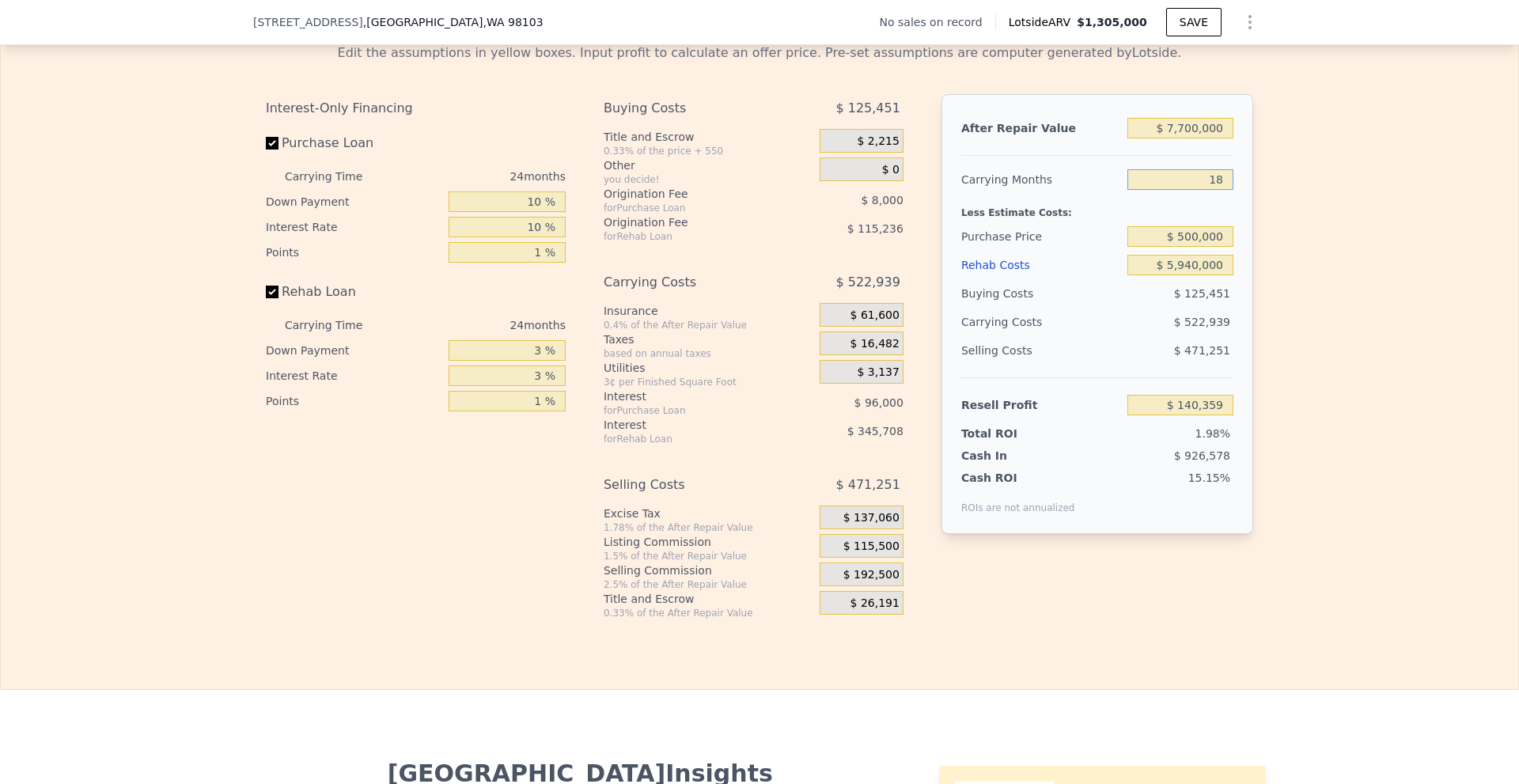
type input "18"
type input "$ 271,093"
click at [1284, 299] on div "Edit the assumptions in yellow boxes. Input profit to calculate an offer price.…" at bounding box center [759, 324] width 1517 height 588
